Goal: Download file/media

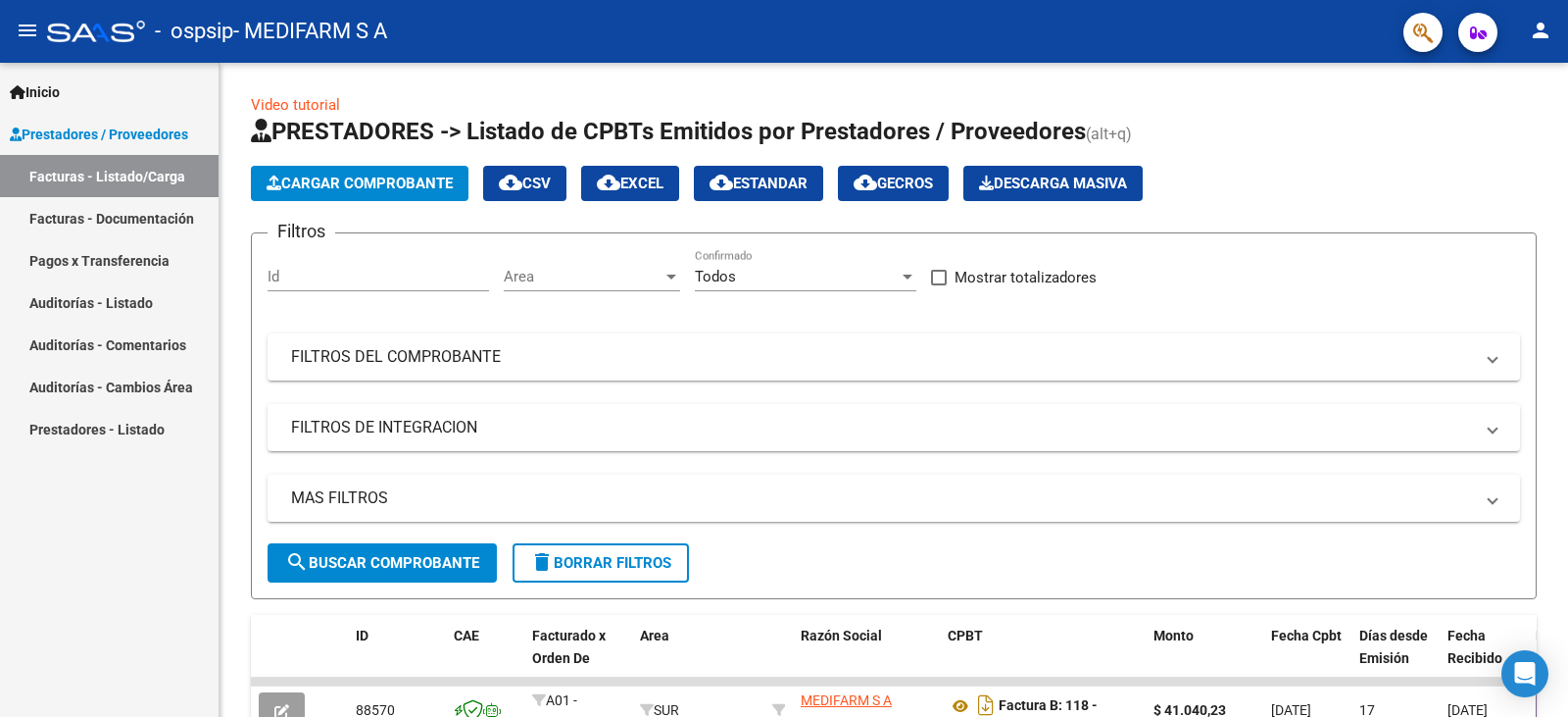
click at [119, 221] on link "Facturas - Documentación" at bounding box center [109, 218] width 219 height 43
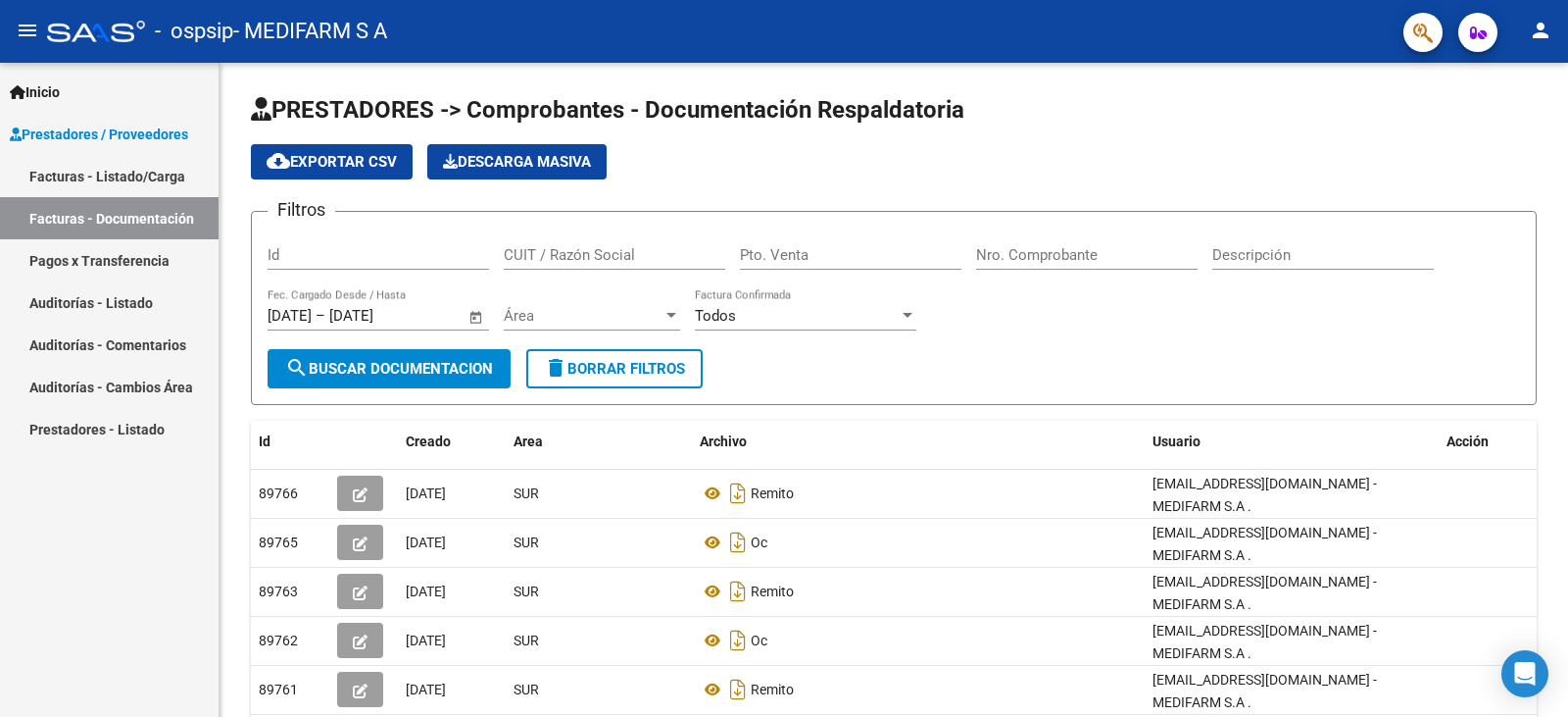
click at [116, 180] on link "Facturas - Listado/Carga" at bounding box center [109, 175] width 219 height 43
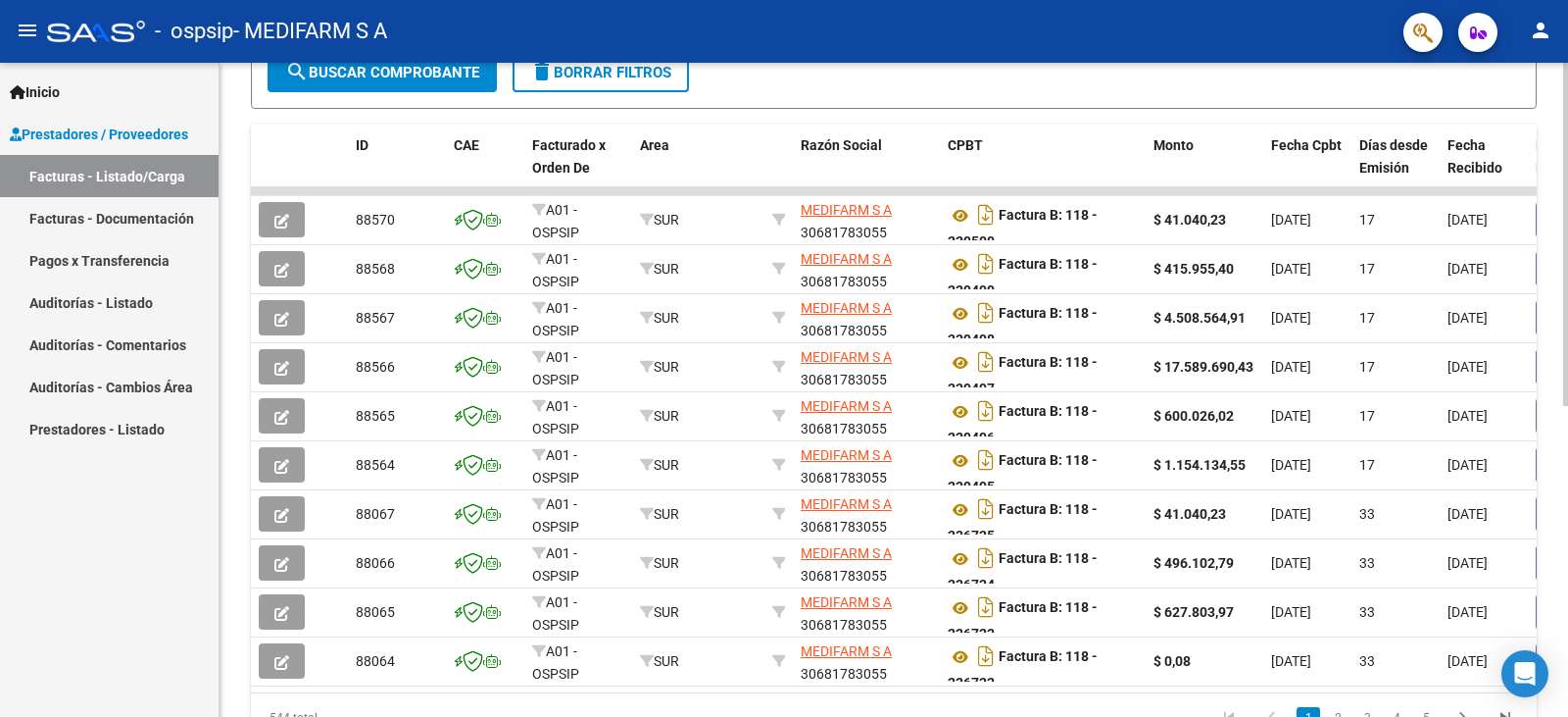
scroll to position [593, 0]
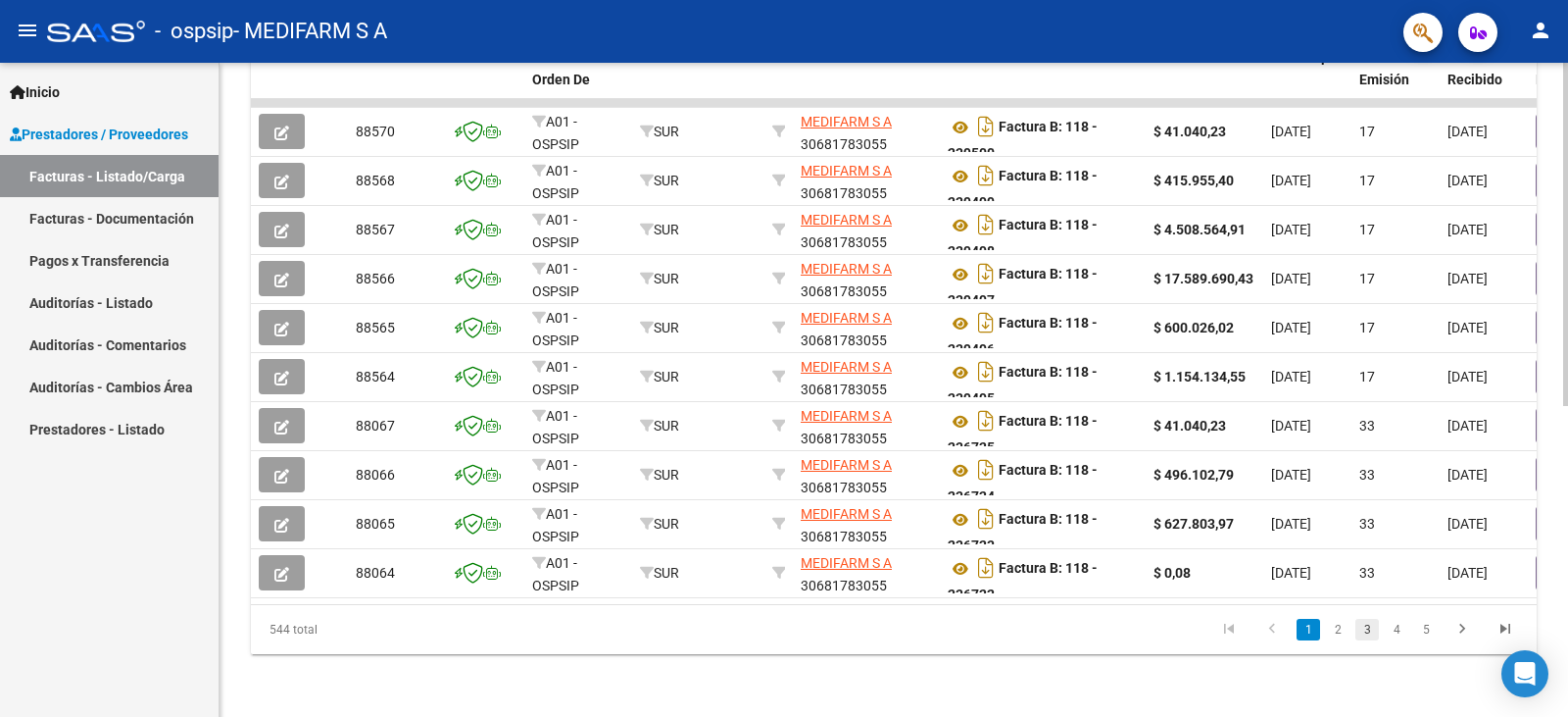
click at [1369, 635] on link "3" at bounding box center [1367, 630] width 24 height 22
click at [1398, 633] on link "4" at bounding box center [1397, 630] width 24 height 22
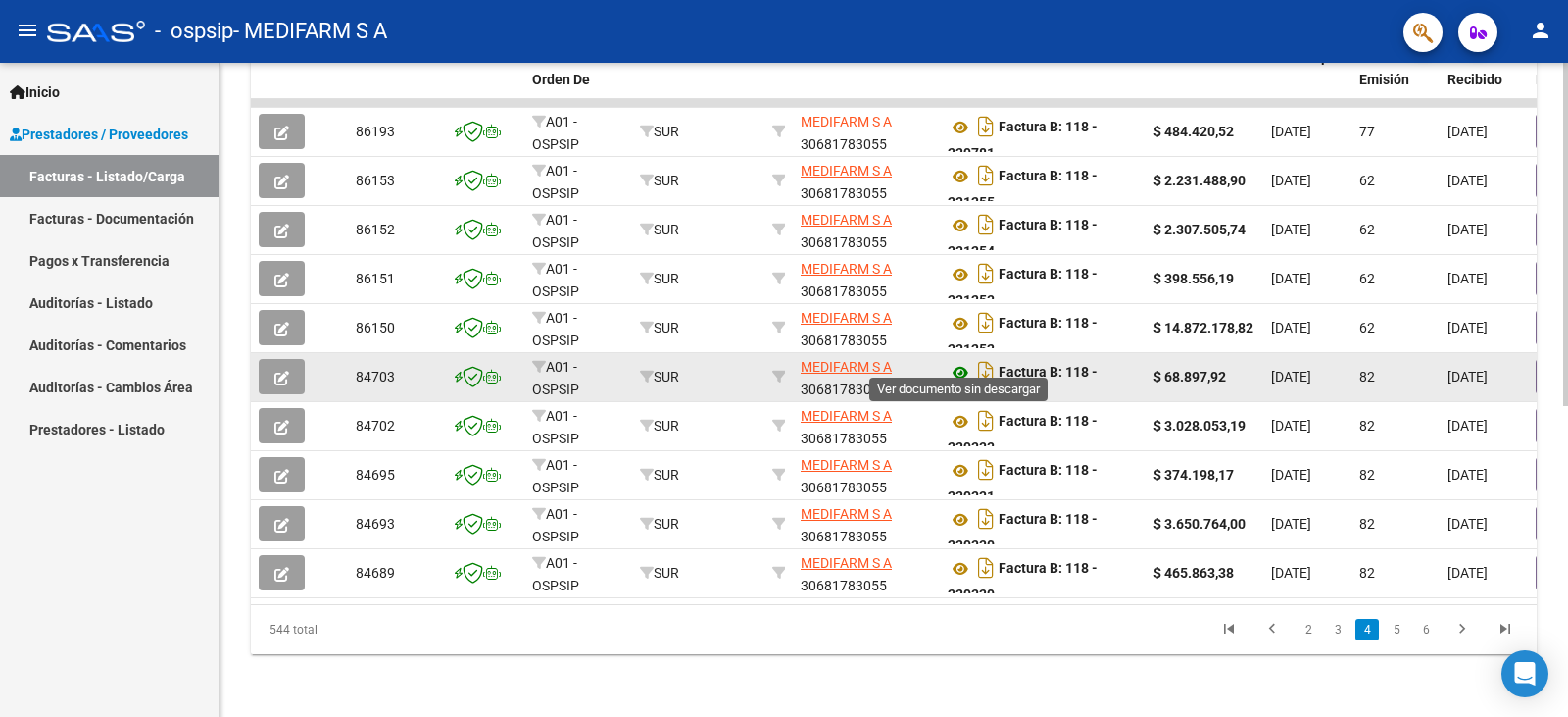
click at [959, 361] on icon at bounding box center [960, 372] width 26 height 24
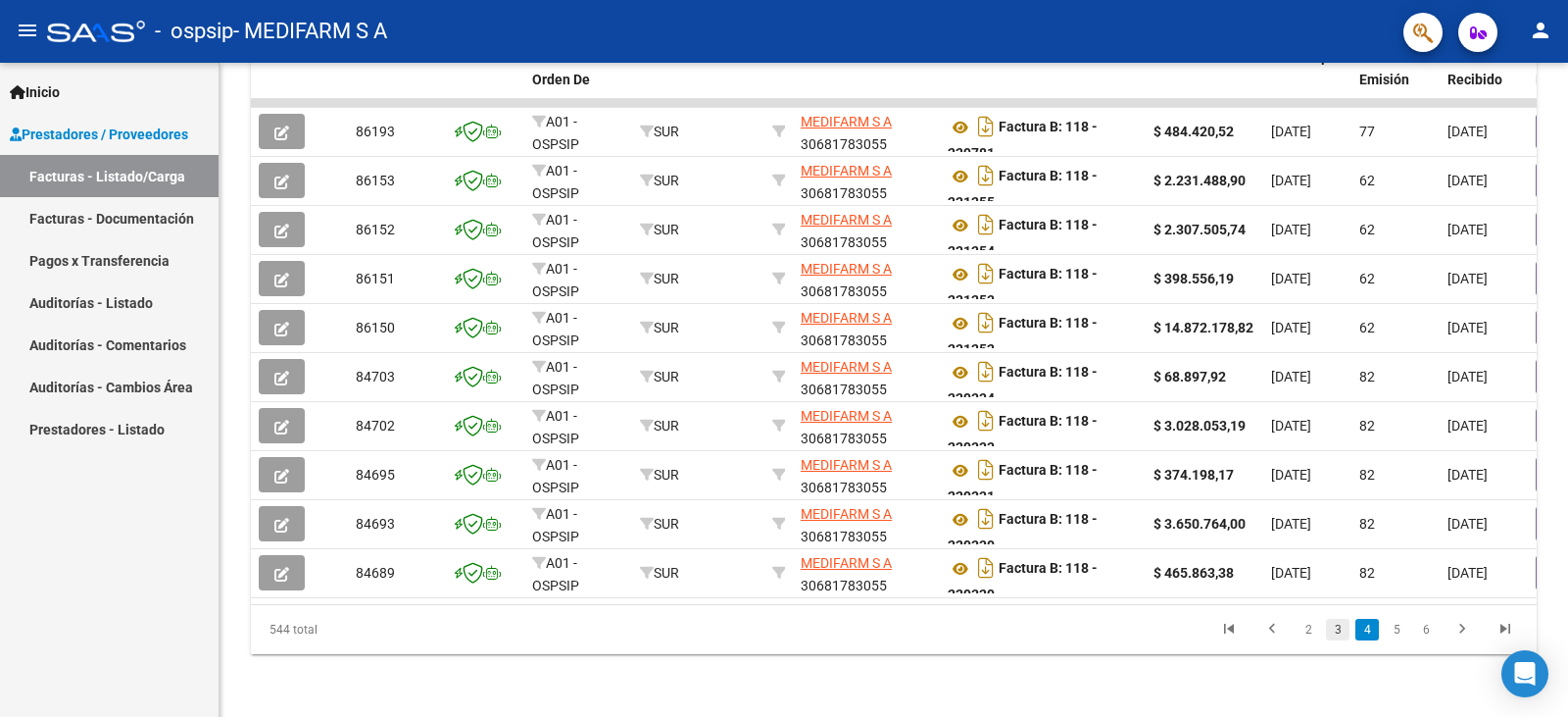
click at [1333, 627] on link "3" at bounding box center [1337, 630] width 24 height 22
click at [1420, 623] on link "5" at bounding box center [1425, 630] width 24 height 22
click at [1456, 632] on icon "go to next page" at bounding box center [1462, 632] width 26 height 24
click at [1459, 626] on icon "go to next page" at bounding box center [1462, 632] width 26 height 24
click at [1460, 626] on icon "go to next page" at bounding box center [1462, 632] width 26 height 24
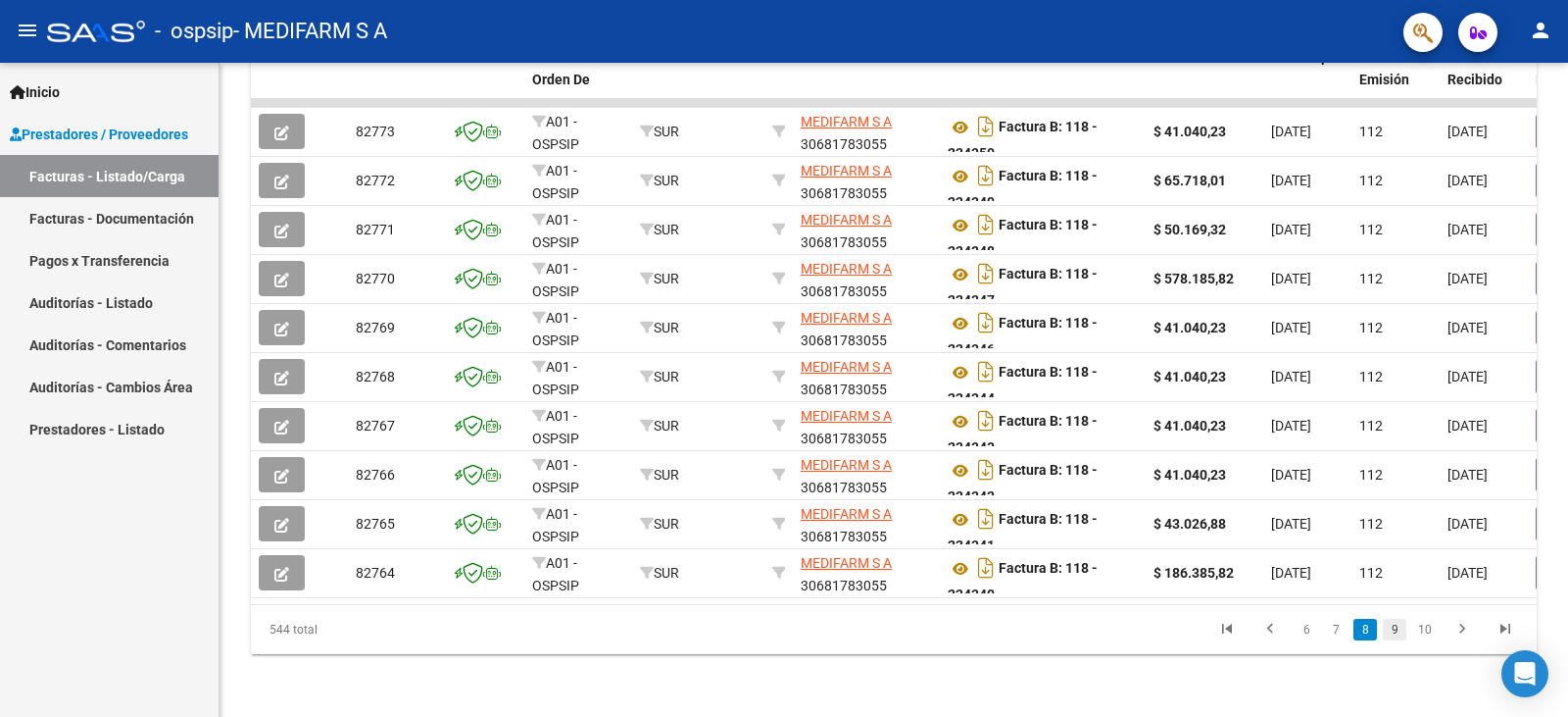
click at [1396, 633] on link "9" at bounding box center [1395, 630] width 24 height 22
